Goal: Transaction & Acquisition: Purchase product/service

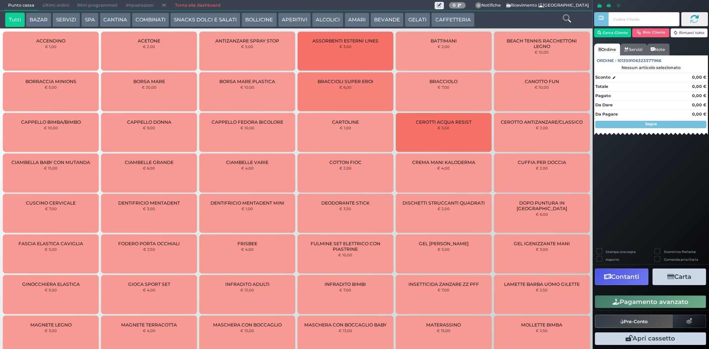
click at [65, 20] on button "SERVIZI" at bounding box center [65, 20] width 27 height 15
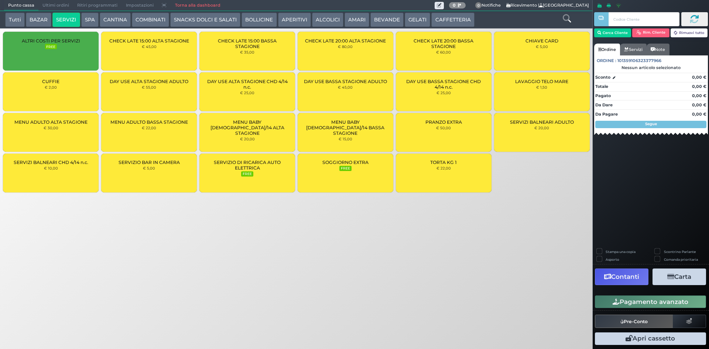
click at [516, 102] on div "LAVAGGIO TELO MARE € 1,50" at bounding box center [542, 91] width 96 height 39
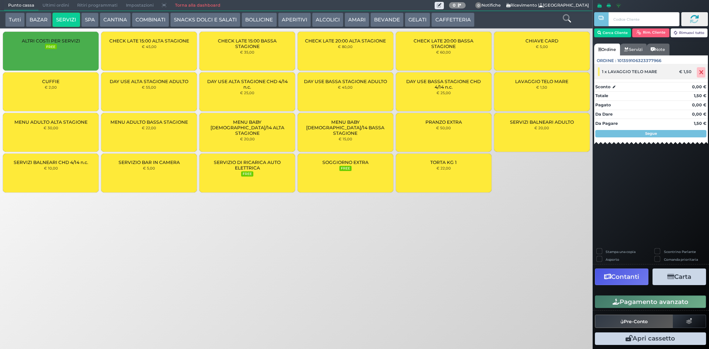
click at [702, 73] on icon at bounding box center [701, 72] width 4 height 0
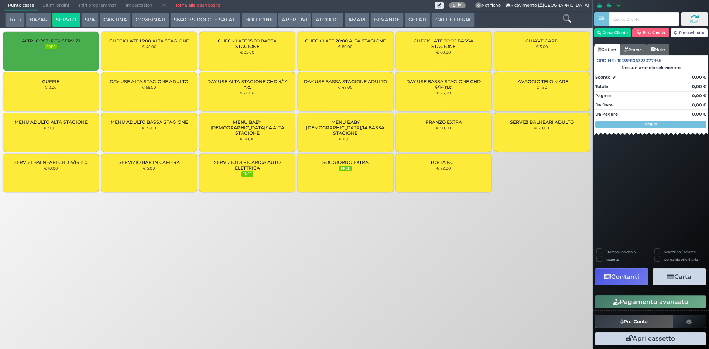
click at [181, 7] on link "Torna alla dashboard" at bounding box center [198, 5] width 54 height 10
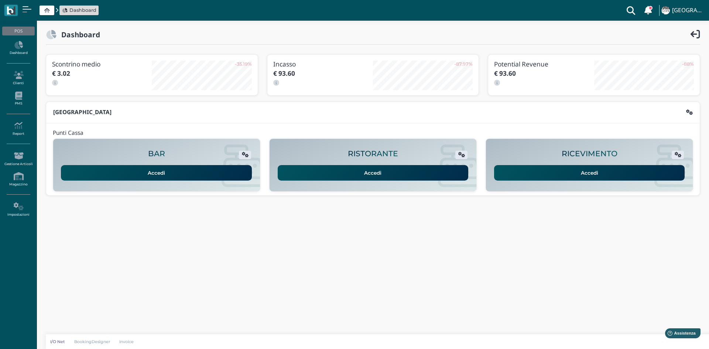
click at [49, 8] on icon at bounding box center [46, 10] width 5 height 5
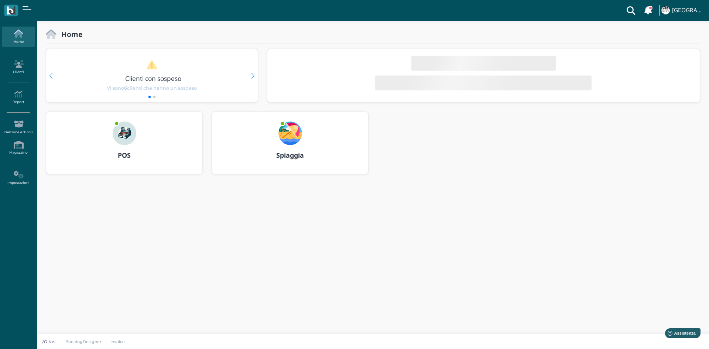
click at [287, 131] on img at bounding box center [291, 134] width 24 height 24
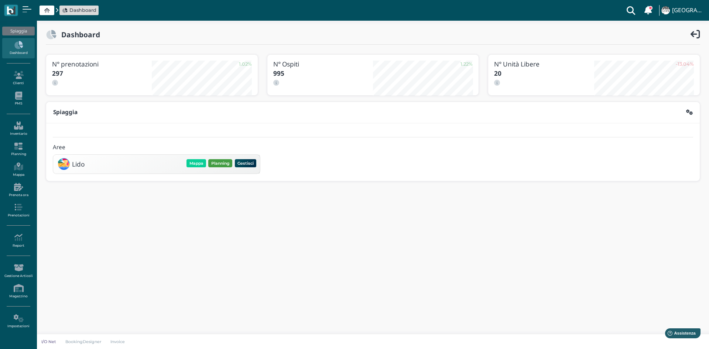
click at [223, 166] on button "Planning" at bounding box center [220, 163] width 24 height 8
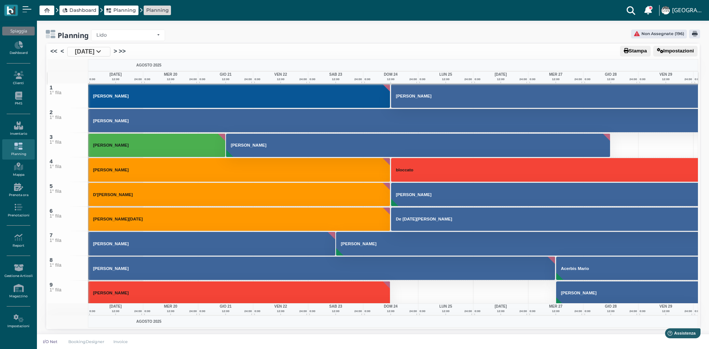
click at [101, 50] on icon at bounding box center [98, 51] width 5 height 6
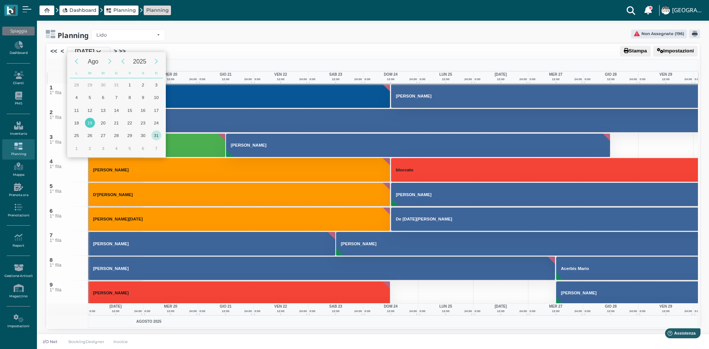
click at [156, 134] on div "31" at bounding box center [156, 135] width 10 height 10
type input "31/08/2025"
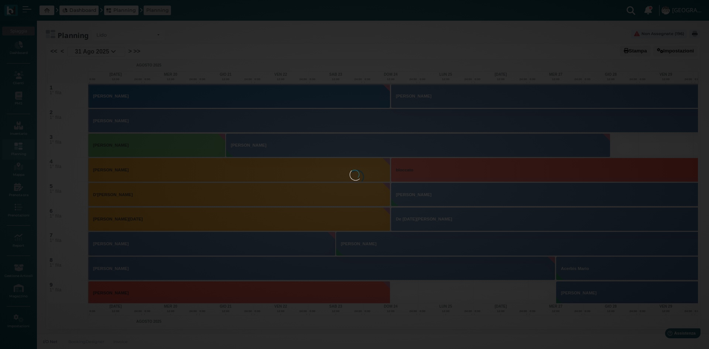
scroll to position [0, 30]
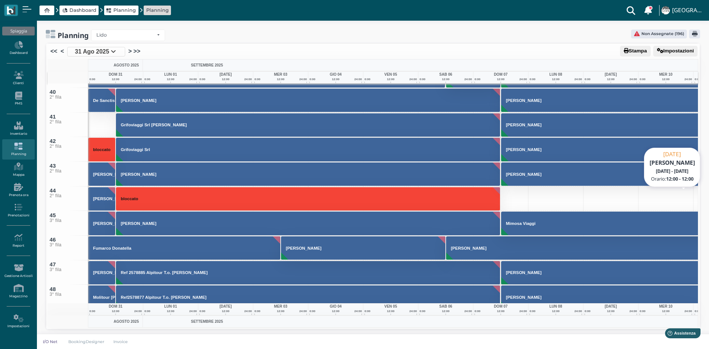
scroll to position [850, 0]
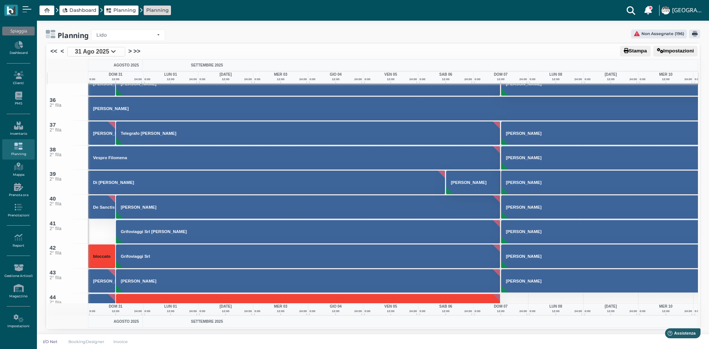
click at [217, 34] on div "Planning Lido Lido Non Assegnate (196)" at bounding box center [373, 35] width 655 height 11
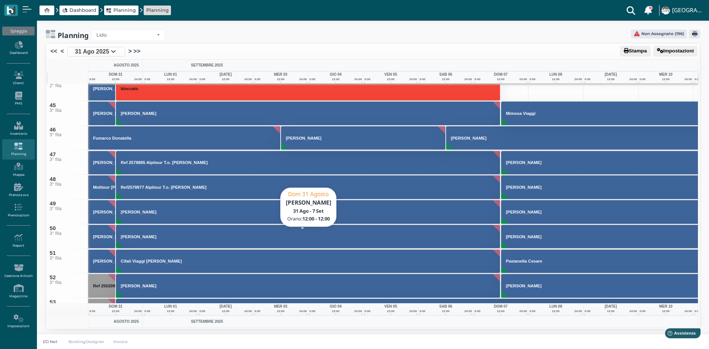
scroll to position [1108, 0]
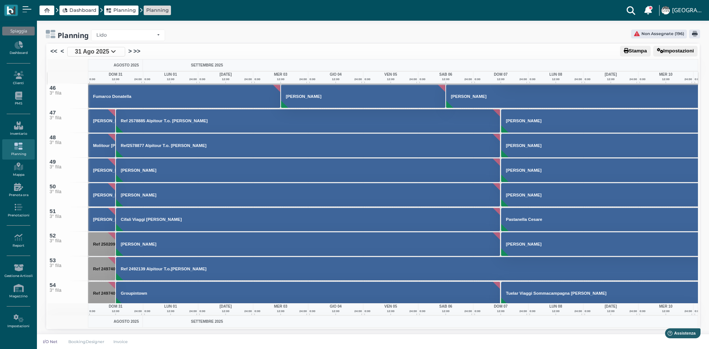
click at [86, 11] on span "Dashboard" at bounding box center [82, 10] width 27 height 7
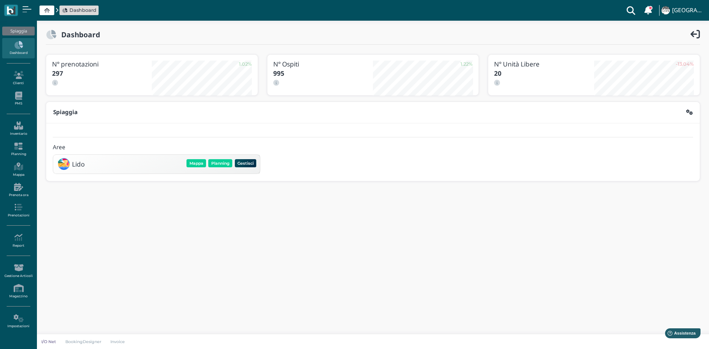
click at [44, 8] on span at bounding box center [47, 11] width 15 height 10
click at [49, 11] on icon at bounding box center [46, 10] width 5 height 5
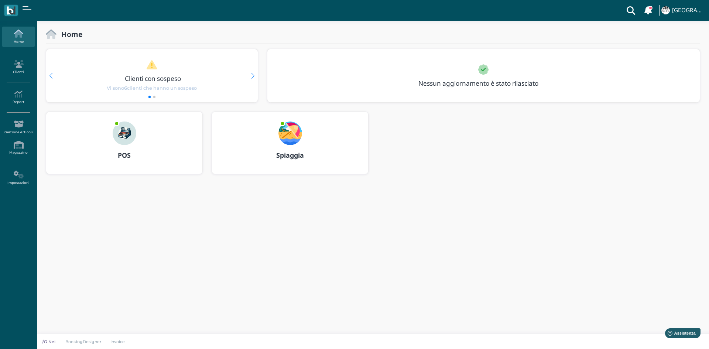
click at [124, 129] on img at bounding box center [125, 134] width 24 height 24
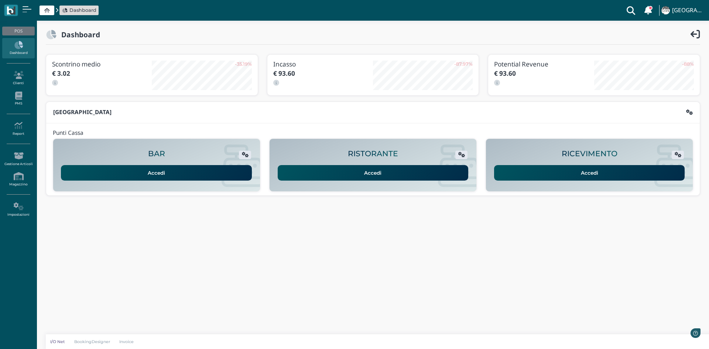
click at [562, 175] on link "Accedi" at bounding box center [589, 173] width 191 height 16
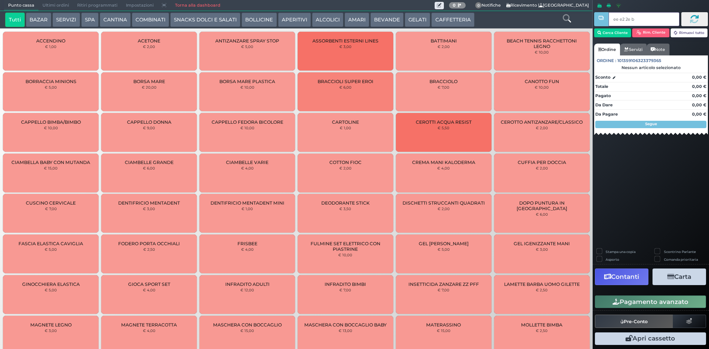
type input "ee e2 2e b9"
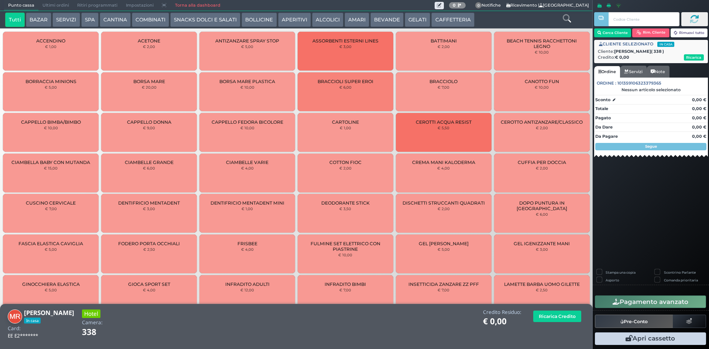
click at [59, 23] on button "SERVIZI" at bounding box center [65, 20] width 27 height 15
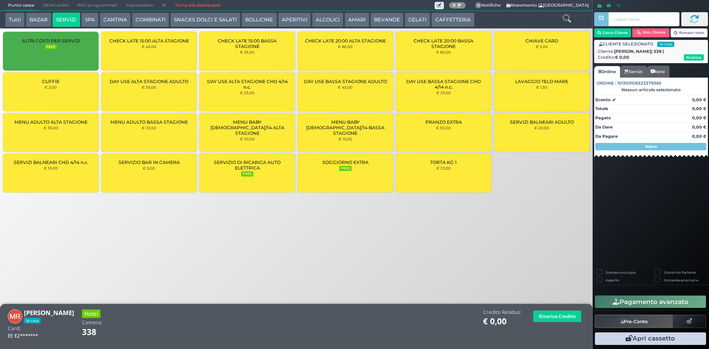
click at [68, 78] on div "CUFFIE € 2,00" at bounding box center [51, 91] width 96 height 39
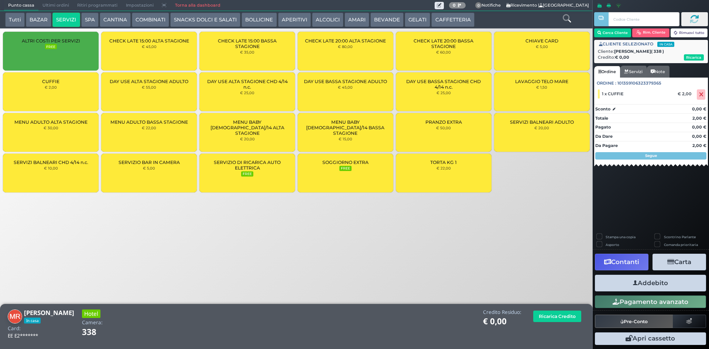
click at [676, 290] on div "Addebito Card cliente" at bounding box center [650, 283] width 115 height 21
click at [678, 286] on button "Addebito" at bounding box center [650, 283] width 111 height 17
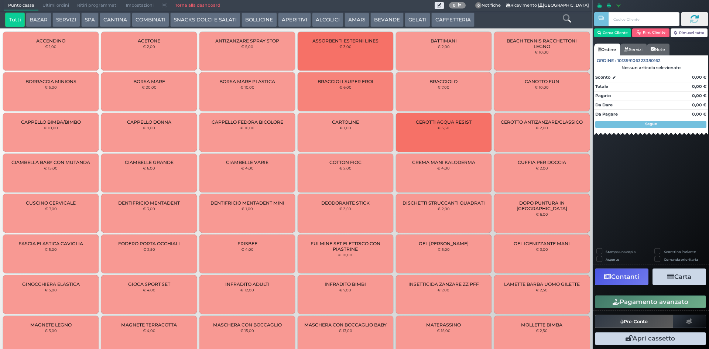
click at [69, 20] on button "SERVIZI" at bounding box center [65, 20] width 27 height 15
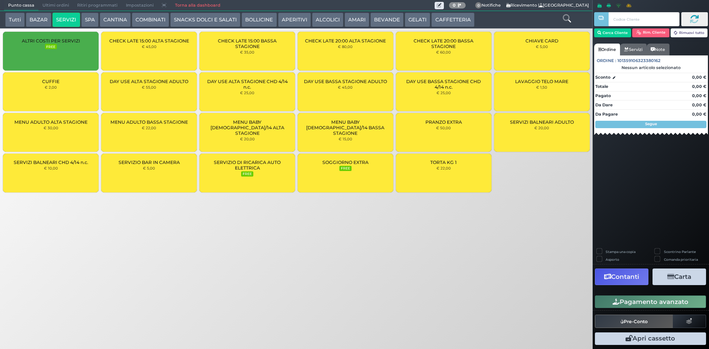
click at [52, 13] on button "SERVIZI" at bounding box center [65, 20] width 27 height 15
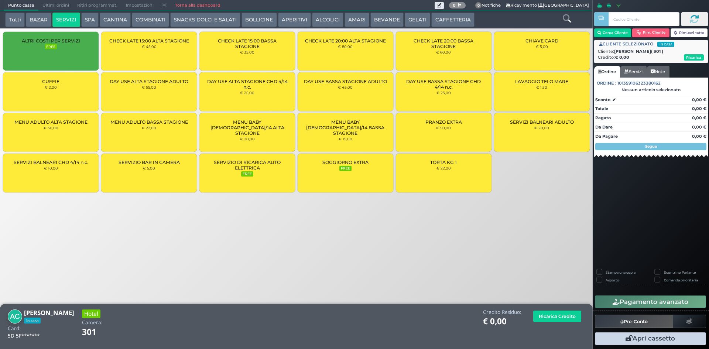
click at [78, 95] on div "CUFFIE € 2,00" at bounding box center [51, 91] width 96 height 39
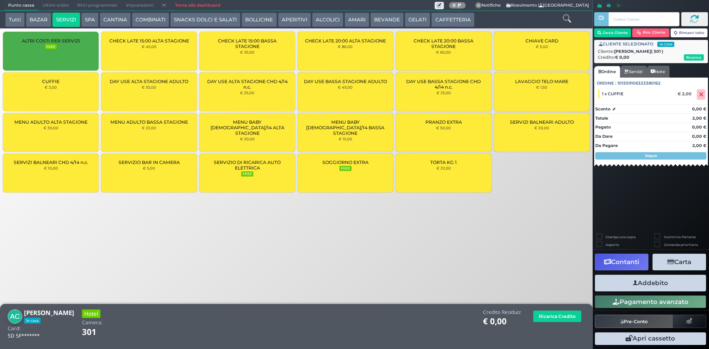
click at [78, 95] on div "CUFFIE € 2,00" at bounding box center [51, 91] width 96 height 39
click at [634, 283] on icon "button" at bounding box center [635, 283] width 5 height 8
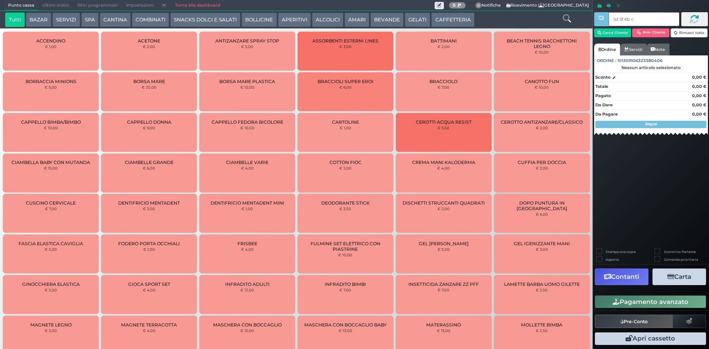
type input "5d 5f 6b c3"
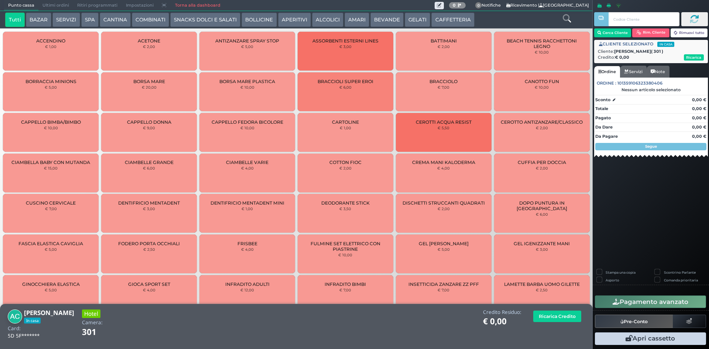
click at [57, 21] on button "SERVIZI" at bounding box center [65, 20] width 27 height 15
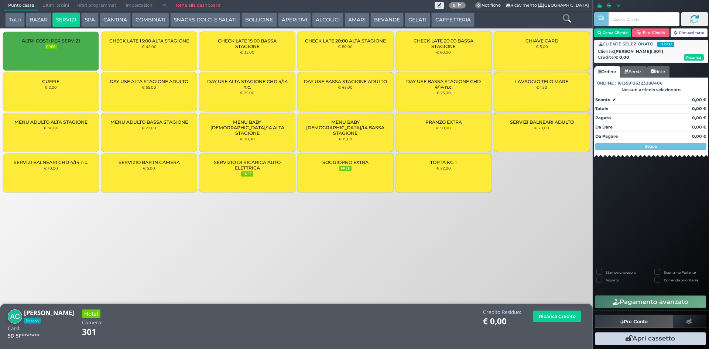
click at [76, 102] on div "CUFFIE € 2,00" at bounding box center [51, 91] width 96 height 39
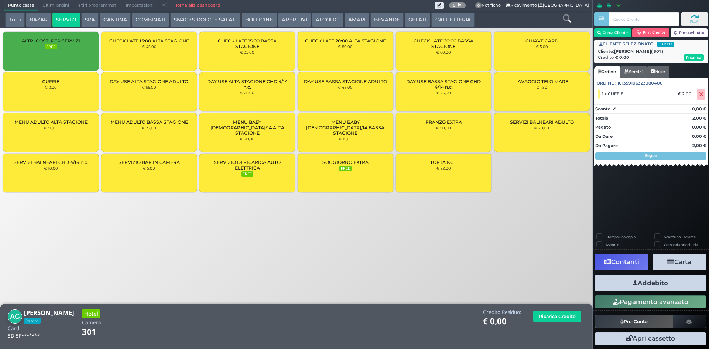
click at [646, 298] on button "Pagamento avanzato" at bounding box center [650, 301] width 111 height 13
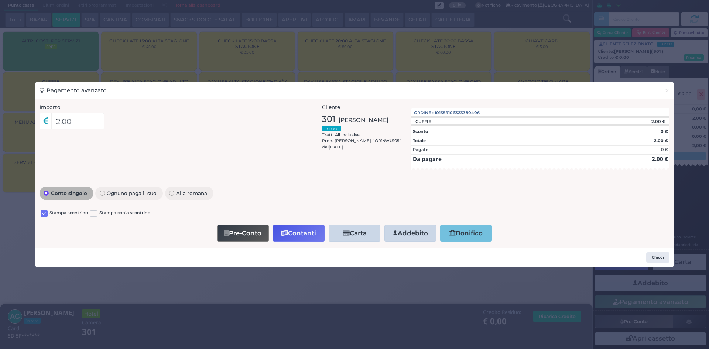
drag, startPoint x: 646, startPoint y: 298, endPoint x: 593, endPoint y: 239, distance: 79.3
click at [646, 297] on body "Punto cassa [GEOGRAPHIC_DATA] Ultimi ordini Delivery Ritiri programmati Imposta…" at bounding box center [354, 174] width 709 height 349
click at [435, 270] on div "Pagamento avanzato × Importo 2.00 Importo Totale 2.00 Quote 1 1" at bounding box center [354, 174] width 709 height 349
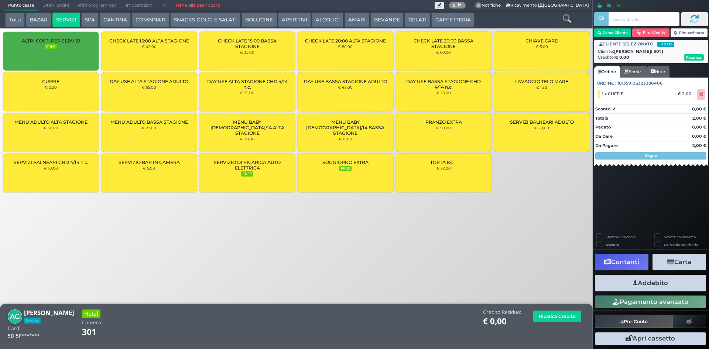
click at [659, 284] on button "Addebito" at bounding box center [650, 283] width 111 height 17
